Goal: Find specific page/section: Find specific page/section

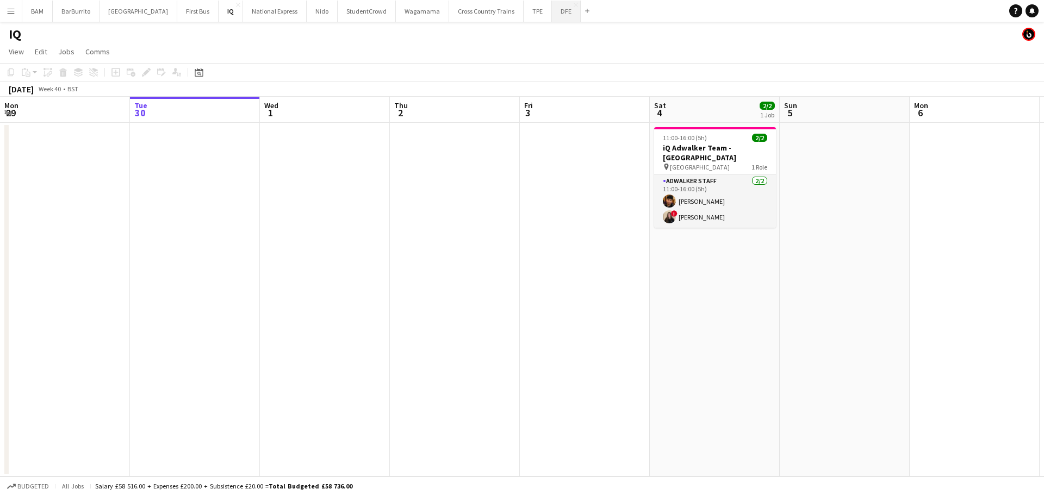
click at [552, 16] on button "DFE Close" at bounding box center [566, 11] width 29 height 21
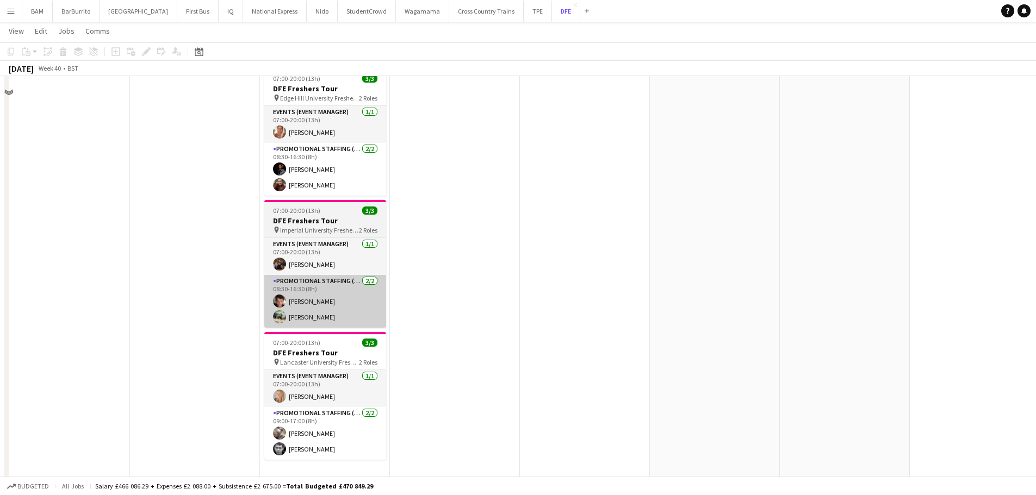
scroll to position [489, 0]
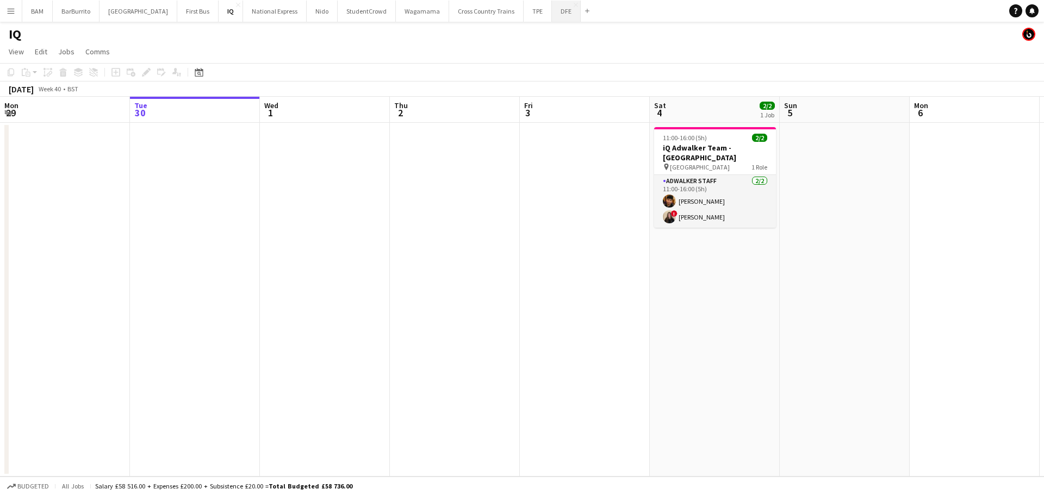
click at [552, 14] on button "DFE Close" at bounding box center [566, 11] width 29 height 21
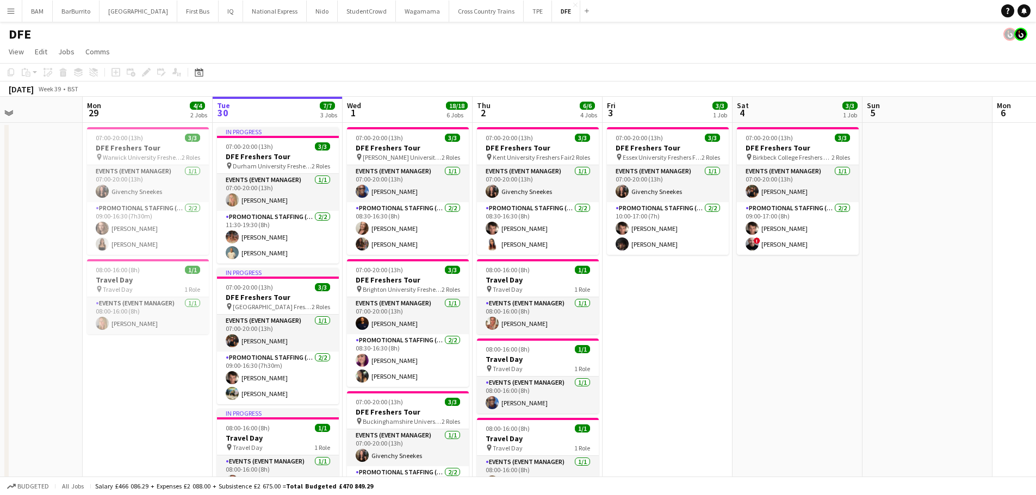
scroll to position [0, 282]
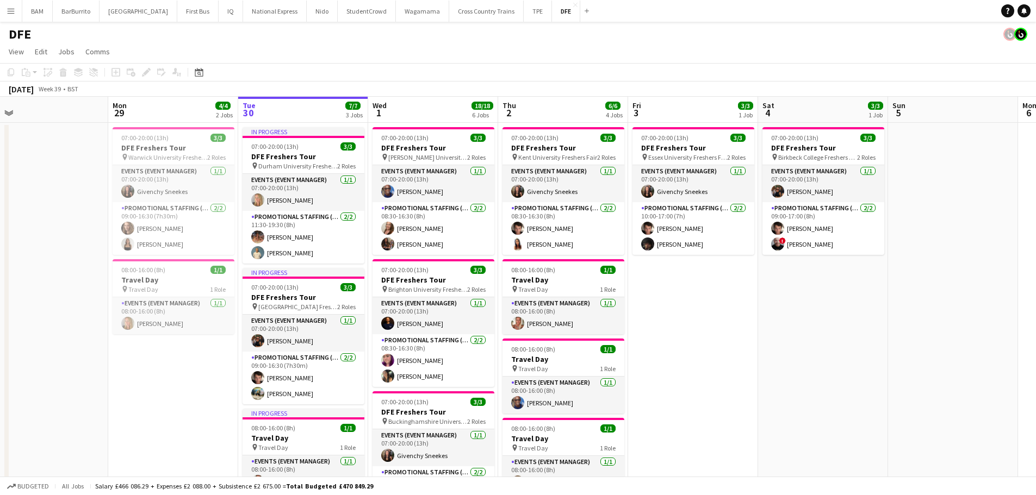
drag, startPoint x: 419, startPoint y: 202, endPoint x: 475, endPoint y: 202, distance: 56.6
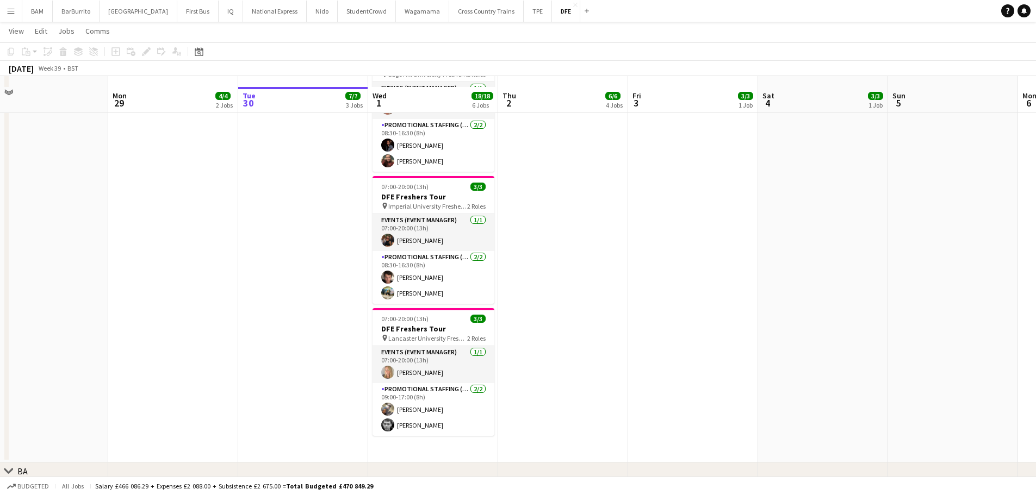
scroll to position [489, 0]
